Goal: Navigation & Orientation: Find specific page/section

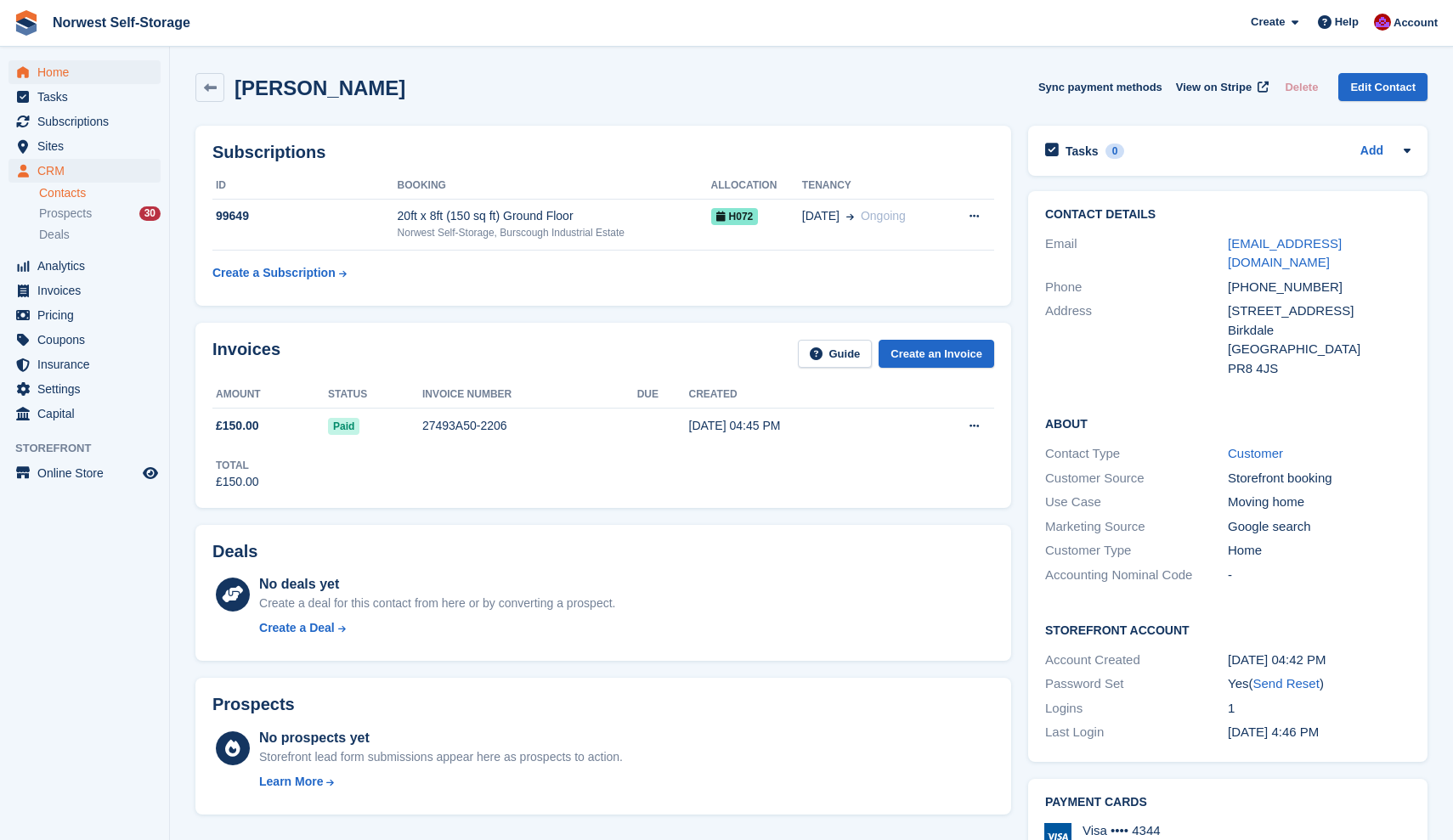
click at [56, 71] on span "Home" at bounding box center [88, 72] width 102 height 24
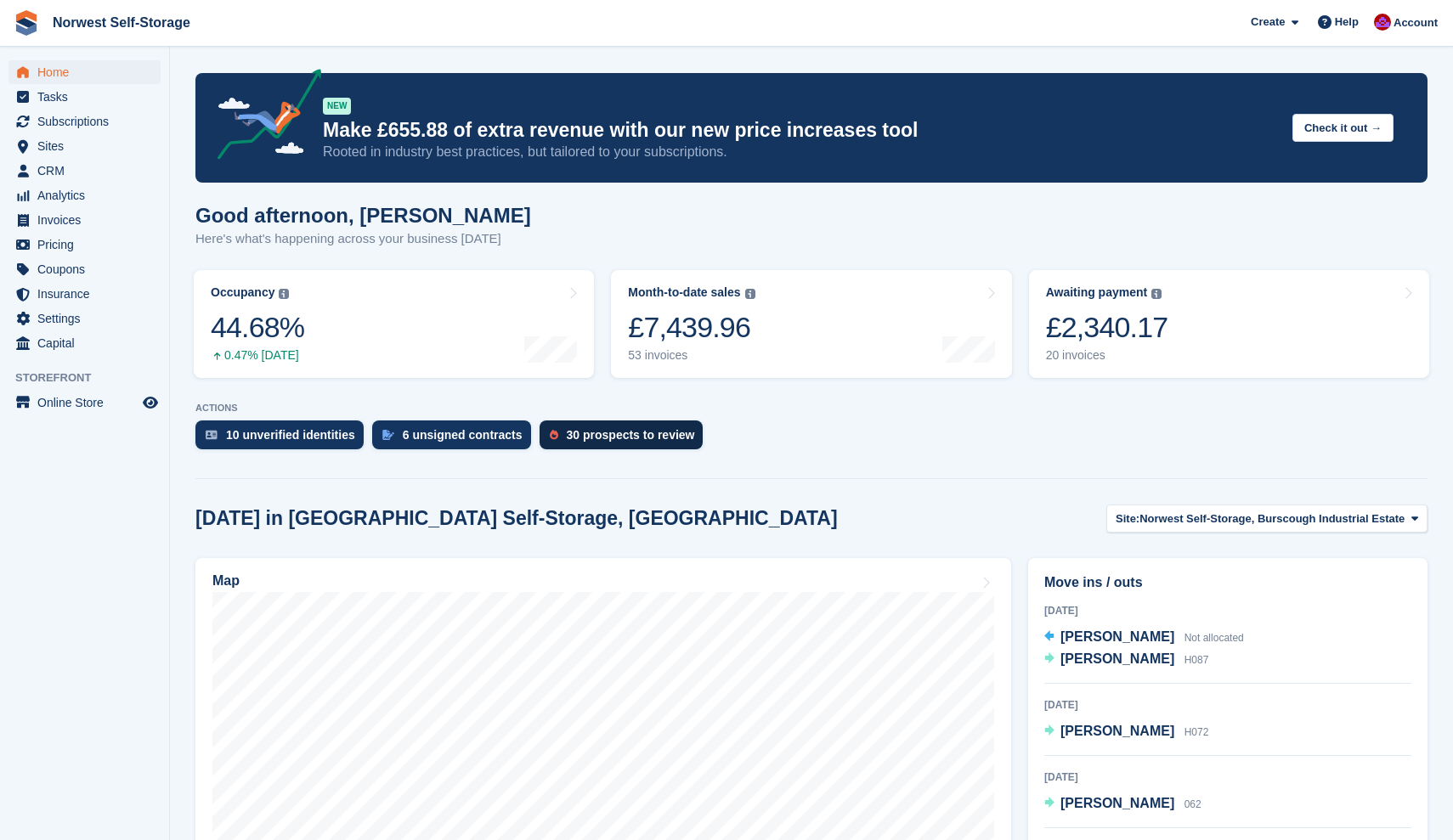
click at [623, 432] on div "30 prospects to review" at bounding box center [631, 435] width 128 height 13
